Goal: Browse casually: Explore the website without a specific task or goal

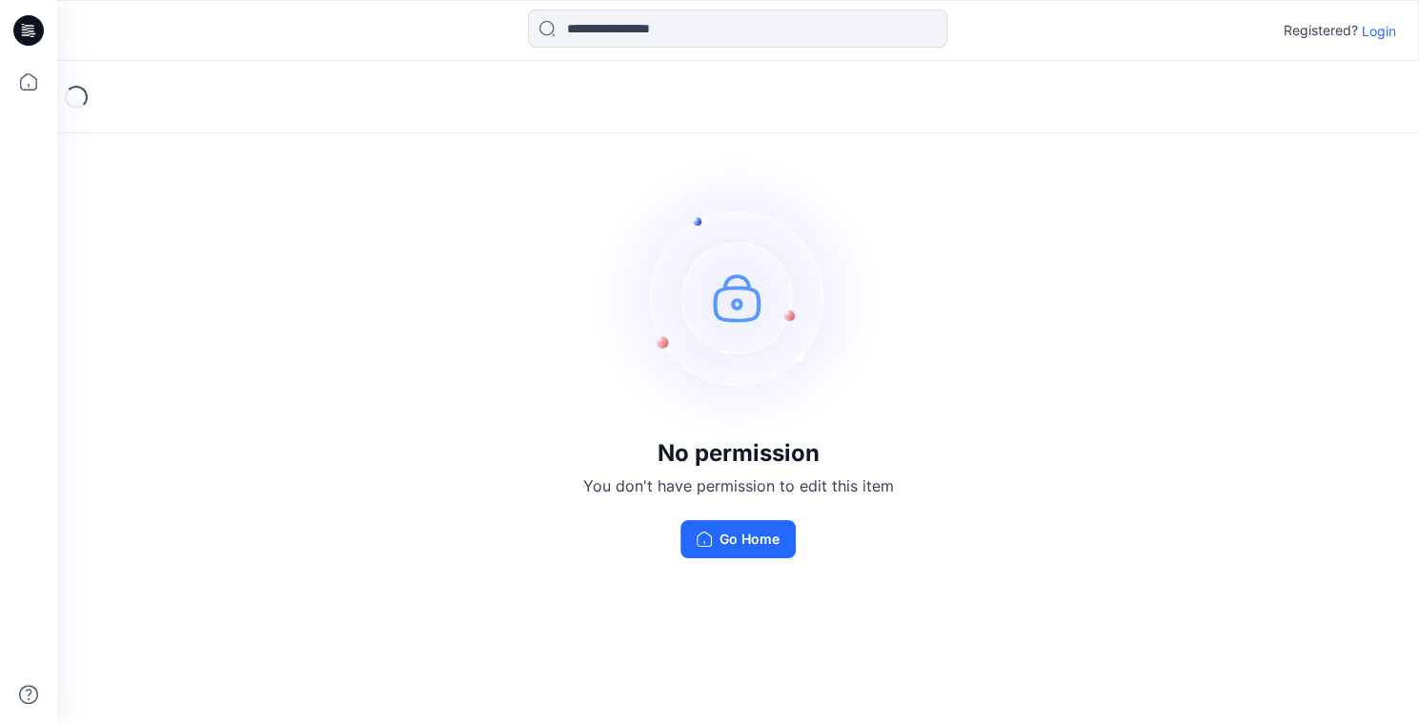
click at [1377, 26] on p "Login" at bounding box center [1379, 31] width 34 height 20
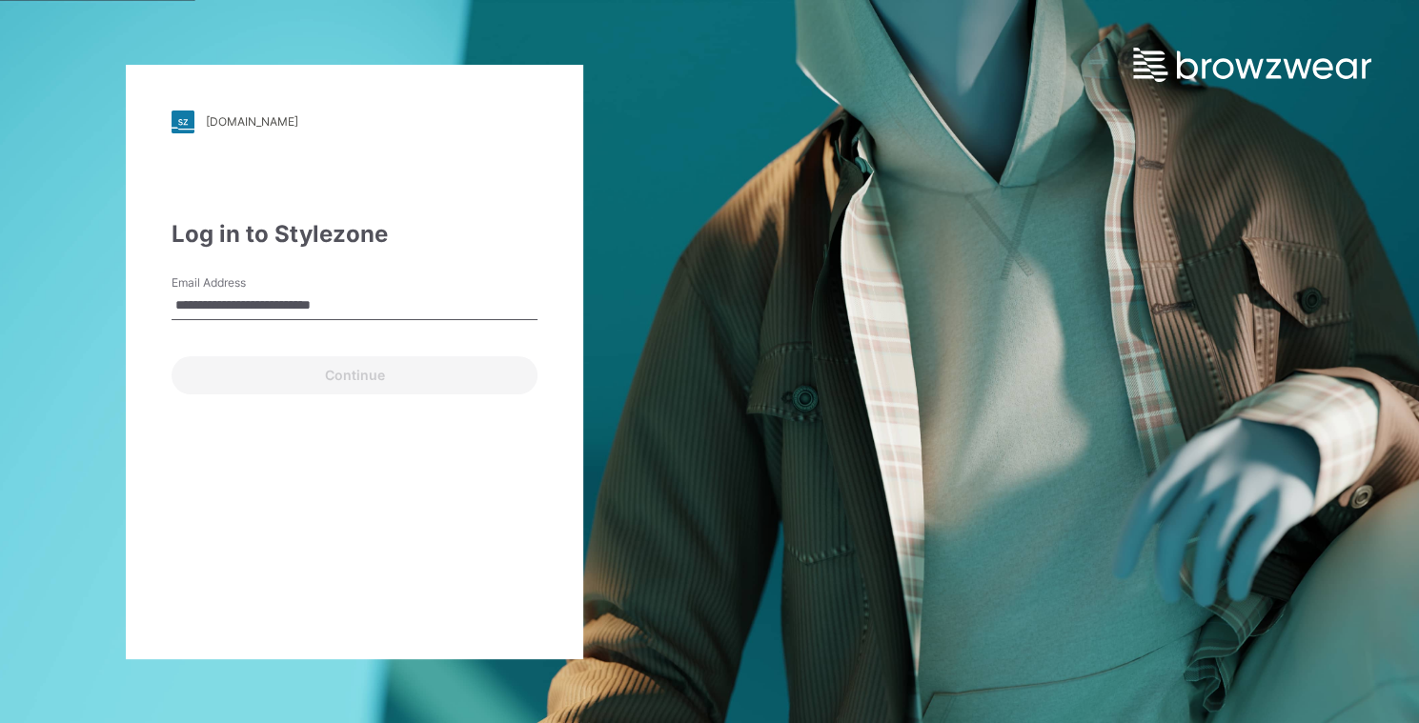
click at [354, 374] on button "Continue" at bounding box center [355, 375] width 366 height 38
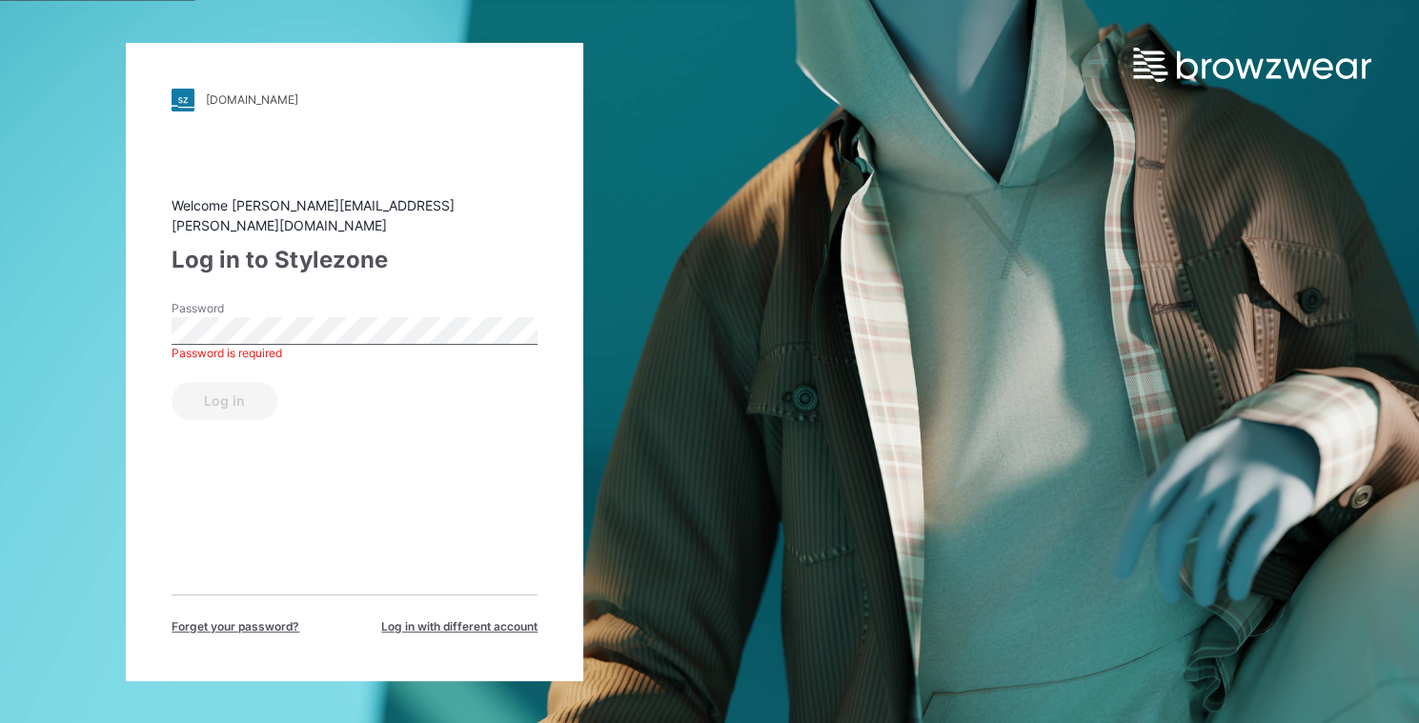
click at [223, 390] on button "Log in" at bounding box center [225, 401] width 106 height 38
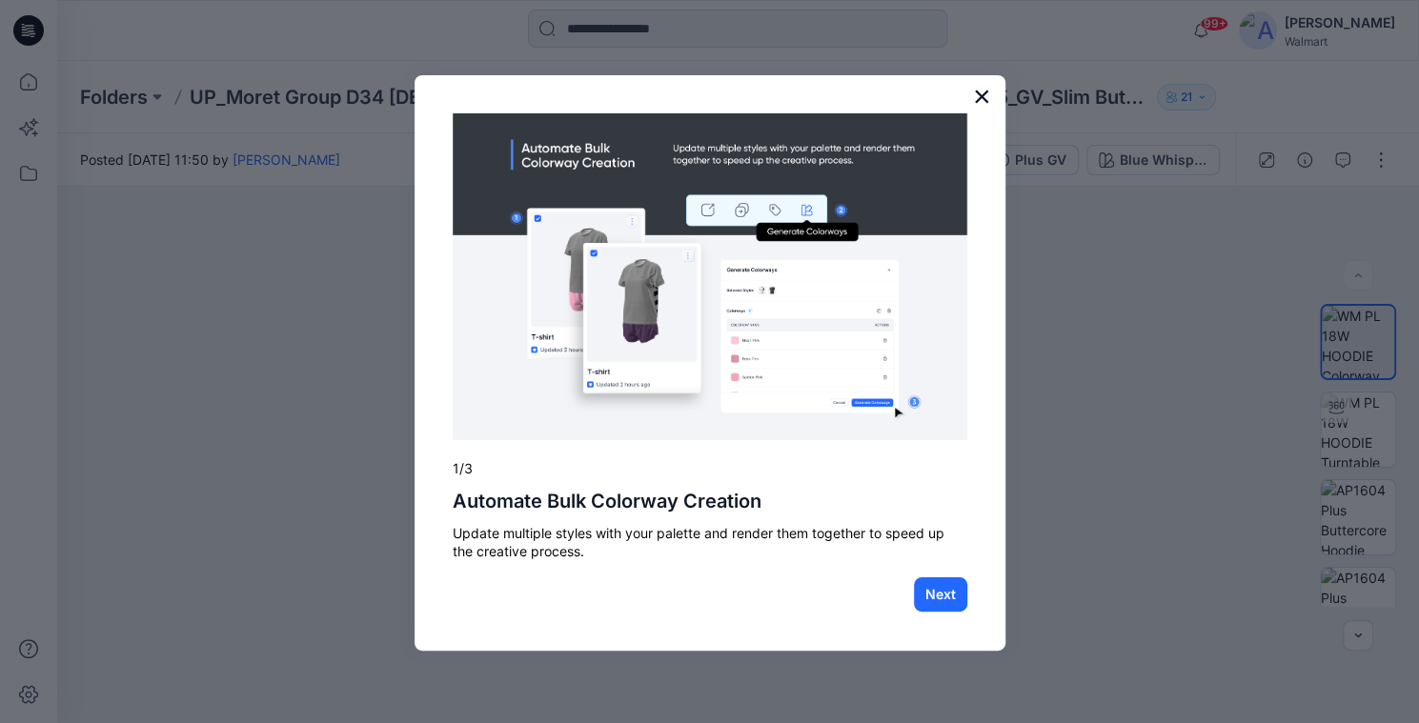
click at [979, 96] on button "×" at bounding box center [982, 96] width 18 height 30
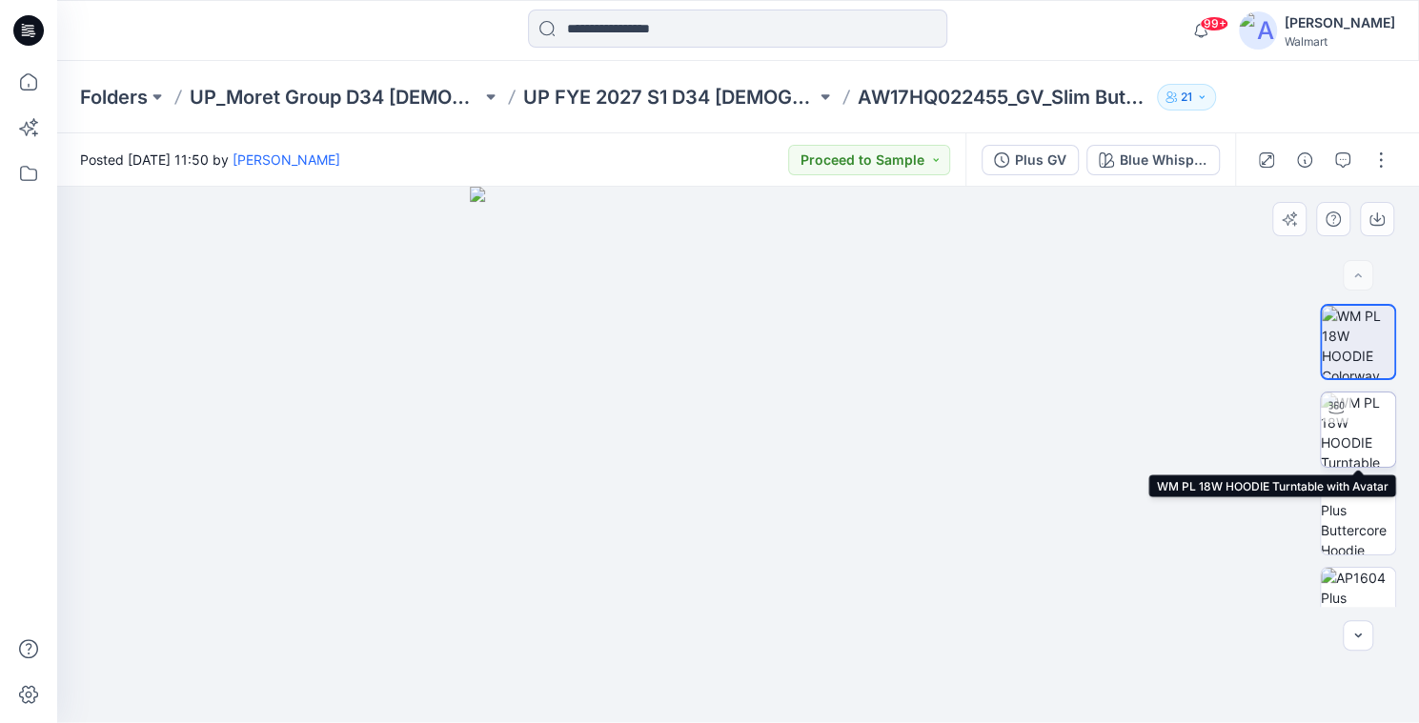
click at [1341, 420] on div at bounding box center [1336, 408] width 30 height 30
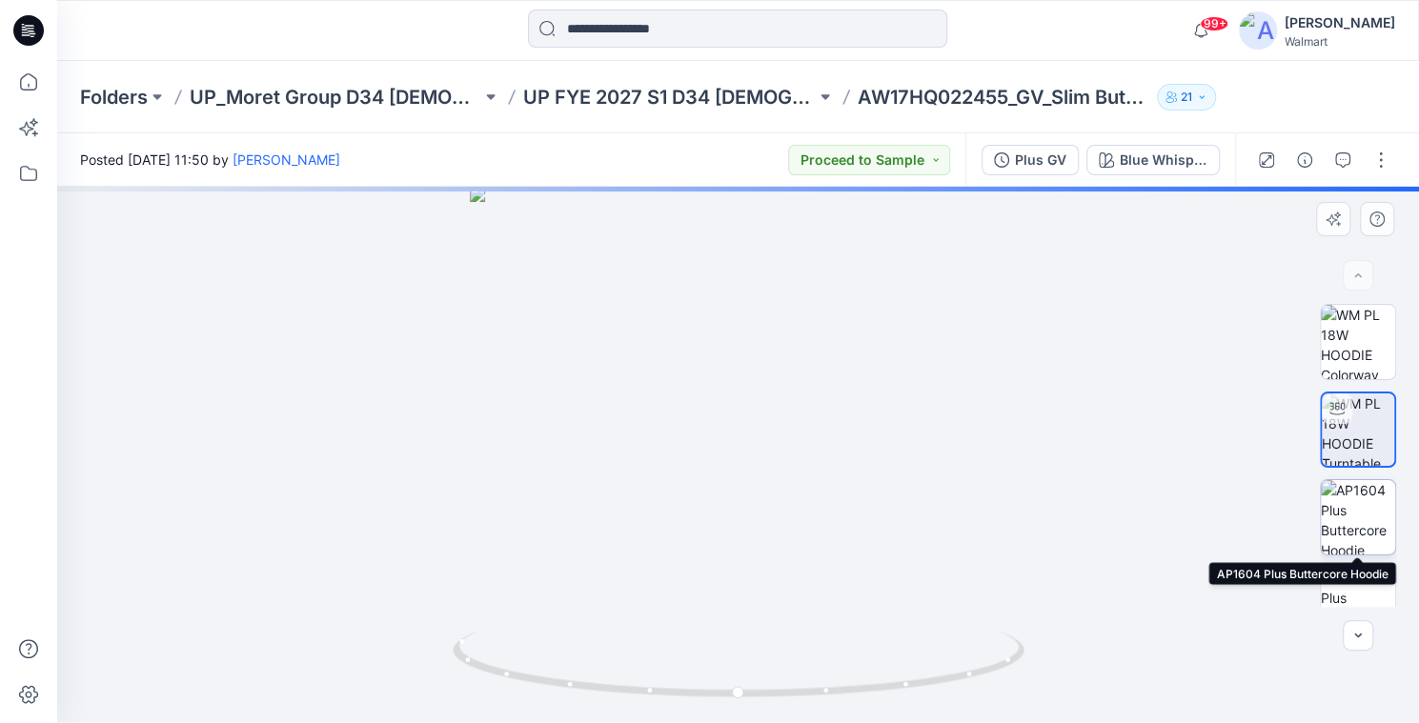
click at [1359, 512] on img at bounding box center [1358, 517] width 74 height 74
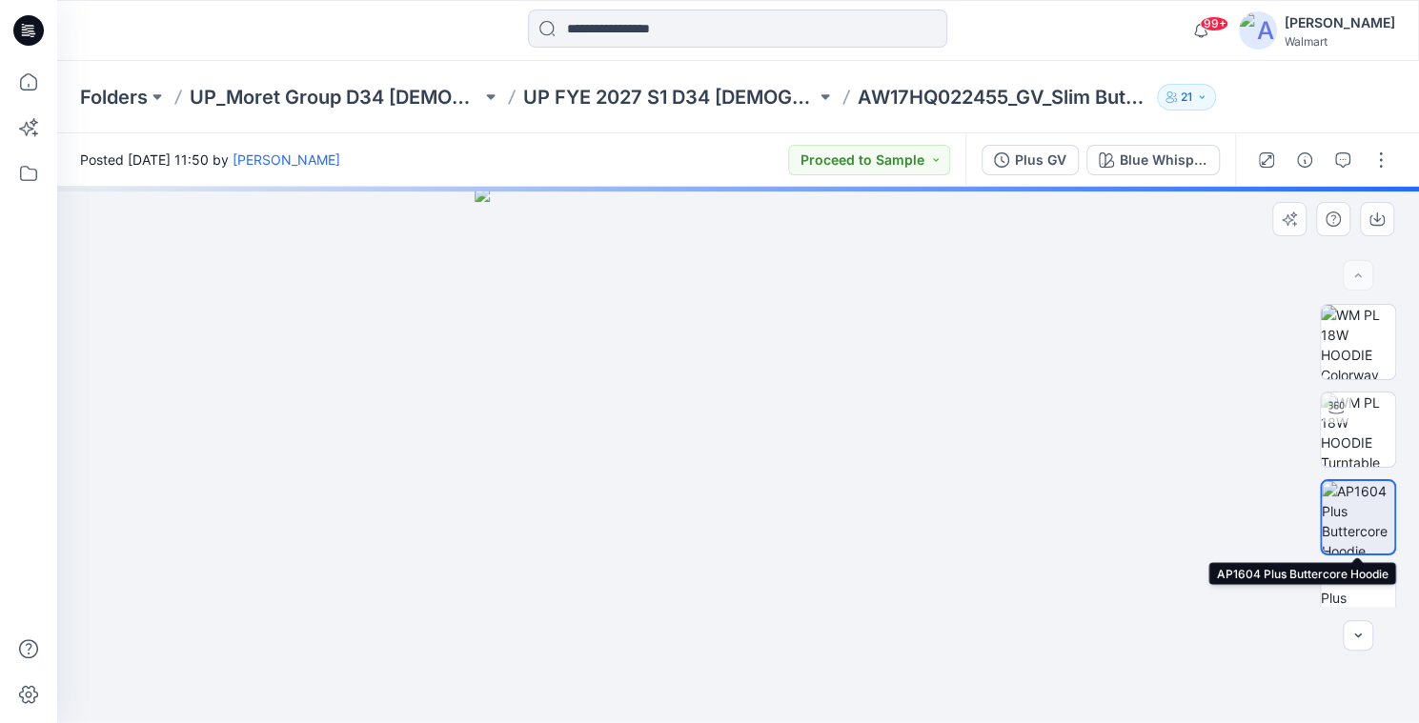
click at [1364, 504] on img at bounding box center [1358, 517] width 72 height 72
click at [1348, 594] on img at bounding box center [1358, 605] width 74 height 74
click at [1340, 506] on img at bounding box center [1358, 517] width 74 height 74
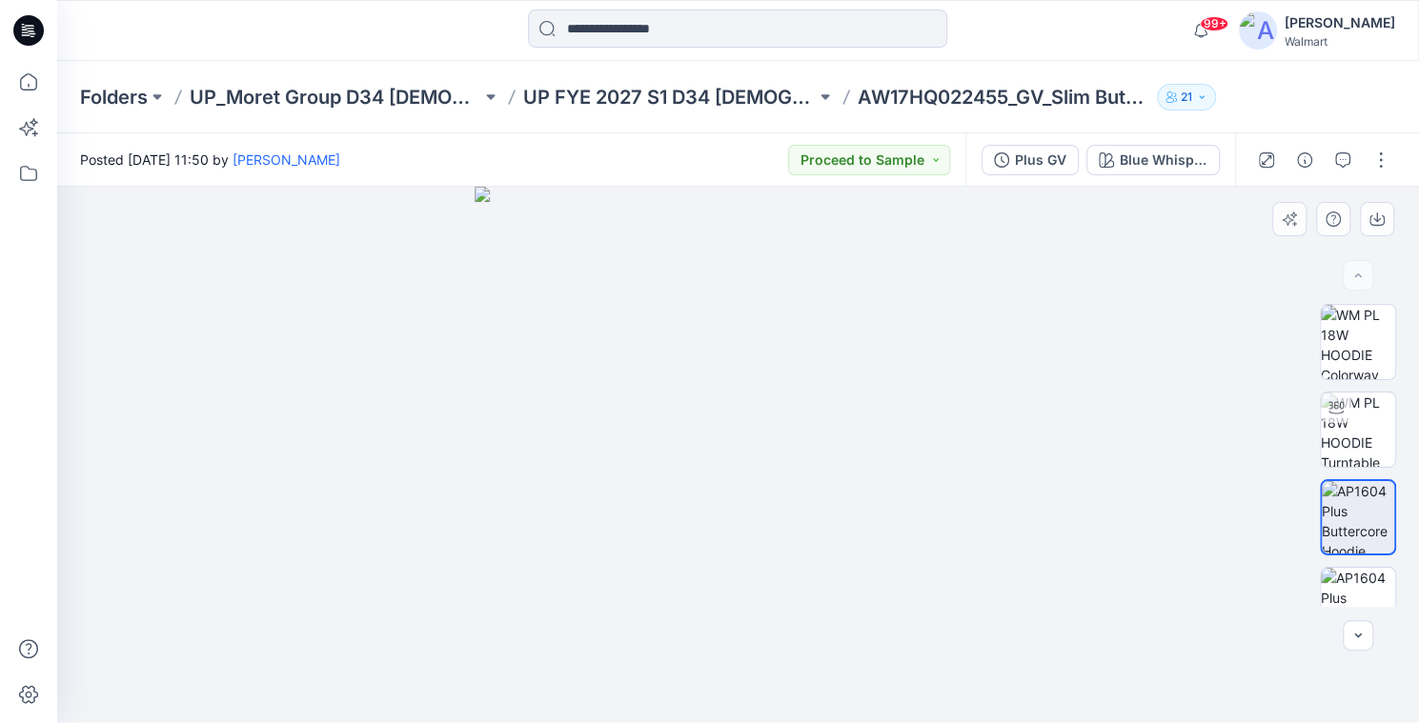
drag, startPoint x: 704, startPoint y: 399, endPoint x: 746, endPoint y: 381, distance: 45.7
click at [728, 661] on div at bounding box center [738, 454] width 1362 height 535
click at [746, 381] on img at bounding box center [738, 454] width 526 height 535
click at [1359, 629] on icon "button" at bounding box center [1357, 635] width 15 height 15
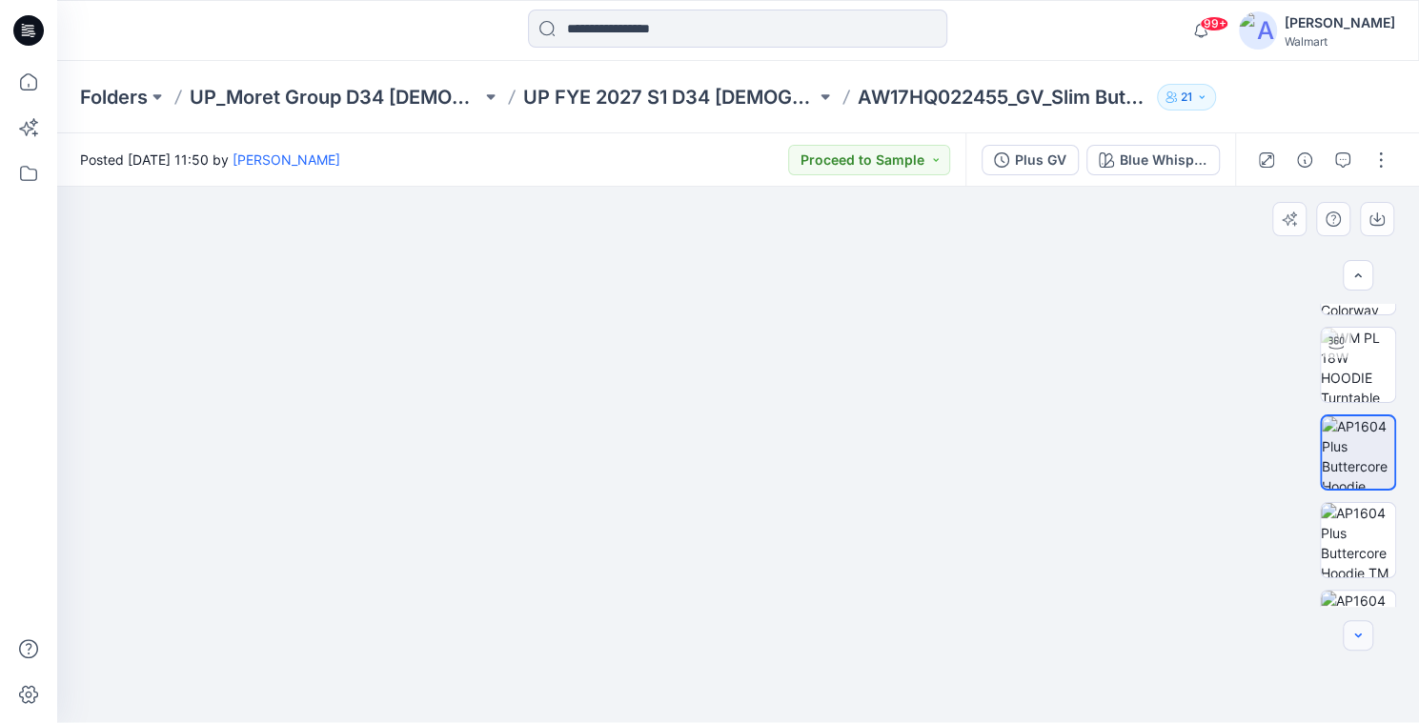
click at [1359, 629] on icon "button" at bounding box center [1357, 635] width 15 height 15
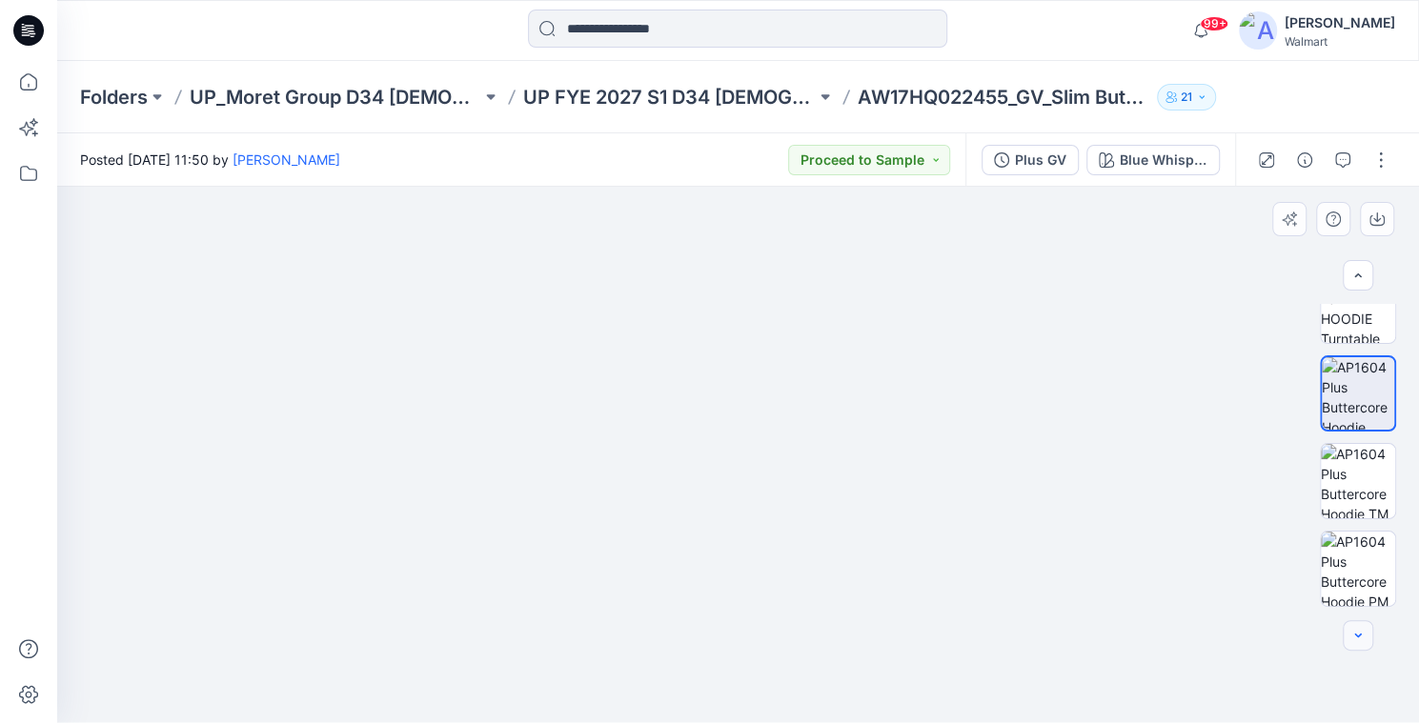
click at [1359, 629] on div at bounding box center [1358, 635] width 30 height 30
click at [1354, 570] on img at bounding box center [1358, 569] width 74 height 74
